Goal: Transaction & Acquisition: Purchase product/service

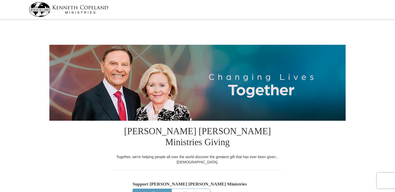
select select "MN"
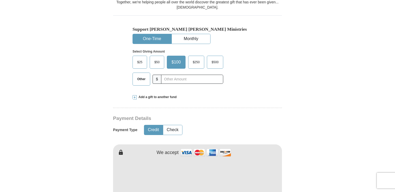
scroll to position [156, 0]
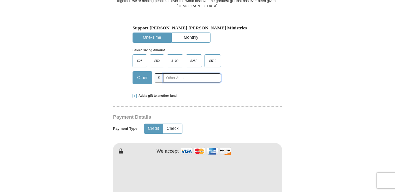
click at [178, 73] on input "text" at bounding box center [192, 77] width 58 height 9
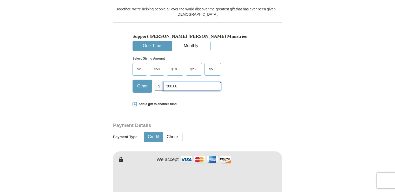
scroll to position [104, 0]
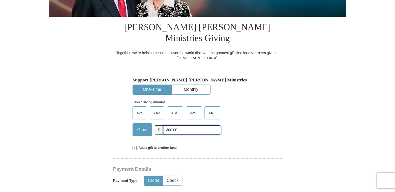
drag, startPoint x: 187, startPoint y: 118, endPoint x: 159, endPoint y: 118, distance: 28.3
click at [159, 123] on div "Other $ 300.00" at bounding box center [177, 129] width 88 height 13
type input "250.00"
click at [135, 146] on span at bounding box center [135, 148] width 4 height 4
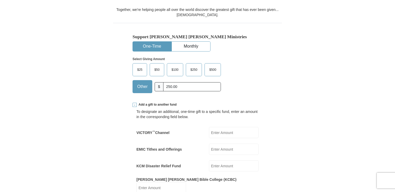
scroll to position [156, 0]
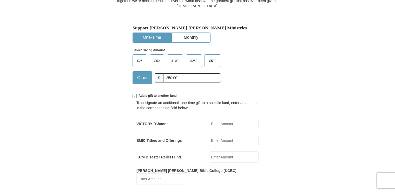
click at [223, 118] on input "VICTORY ™ Channel" at bounding box center [234, 123] width 50 height 11
type input "50.00"
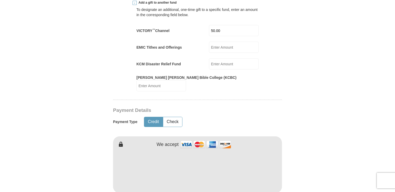
scroll to position [260, 0]
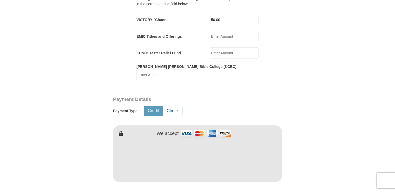
click at [173, 106] on button "Check" at bounding box center [172, 111] width 19 height 10
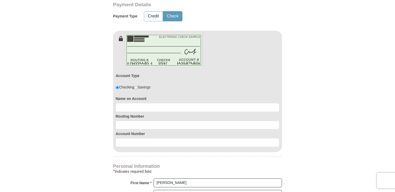
scroll to position [364, 0]
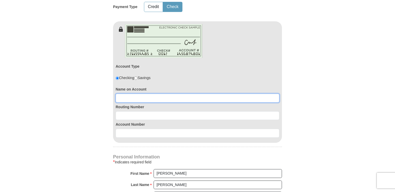
click at [132, 94] on input at bounding box center [198, 98] width 164 height 9
type input "Susan Skadsem"
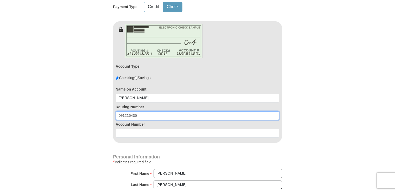
type input "091215435"
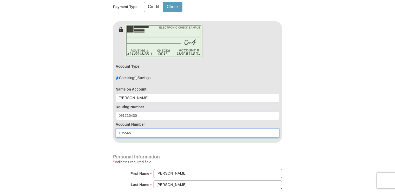
type input "105646"
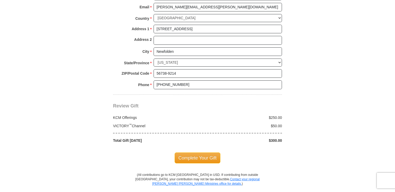
scroll to position [572, 0]
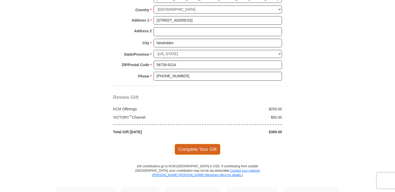
click at [211, 144] on span "Complete Your Gift" at bounding box center [198, 149] width 46 height 11
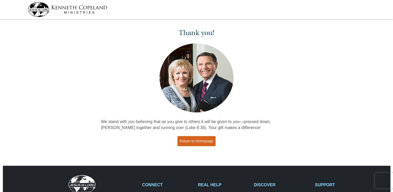
click at [208, 141] on link "Return to Homepage" at bounding box center [197, 141] width 38 height 10
